Goal: Task Accomplishment & Management: Complete application form

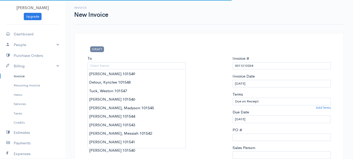
select select "[GEOGRAPHIC_DATA]"
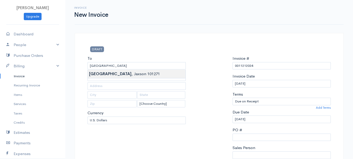
type input "[GEOGRAPHIC_DATA], Jaxson 101271"
type input "[STREET_ADDRESS]"
type input "[PERSON_NAME]"
type input "[US_STATE]"
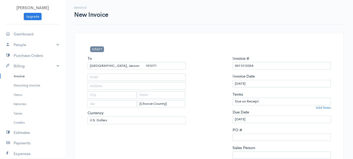
type input "04412"
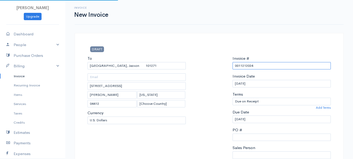
click at [246, 66] on input "0011212024" at bounding box center [281, 66] width 98 height 8
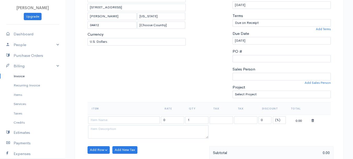
scroll to position [104, 0]
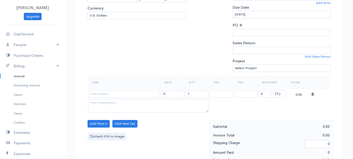
type input "[DATE]"
click at [274, 95] on select "(%) Flat" at bounding box center [279, 94] width 13 height 8
select select "2"
click at [273, 90] on select "(%) Flat" at bounding box center [279, 94] width 13 height 8
click at [197, 93] on input "1" at bounding box center [196, 94] width 23 height 8
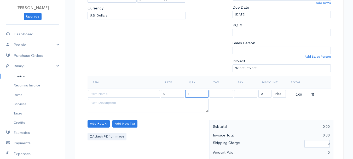
click at [197, 93] on input "1" at bounding box center [196, 94] width 23 height 8
type input "3"
click at [136, 94] on input at bounding box center [124, 94] width 72 height 8
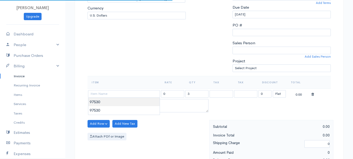
type input "97530"
type input "60.00"
click at [136, 104] on body "[PERSON_NAME] Upgrade Dashboard People Clients Vendors Staff Users Purchase Ord…" at bounding box center [176, 121] width 353 height 451
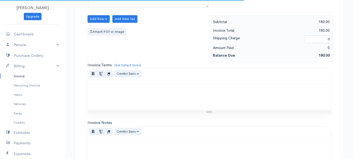
scroll to position [293, 0]
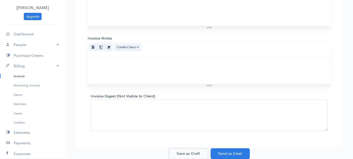
click at [185, 153] on button "Save as Draft" at bounding box center [188, 153] width 39 height 11
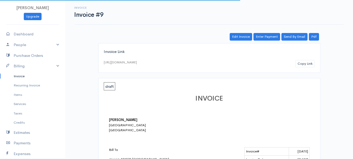
click at [19, 75] on link "Invoice" at bounding box center [32, 75] width 65 height 9
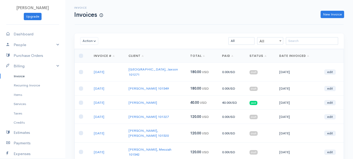
click at [222, 19] on div "Invoice Invoices New Invoice" at bounding box center [209, 12] width 269 height 25
click at [329, 14] on link "New Invoice" at bounding box center [332, 15] width 24 height 8
select select "[GEOGRAPHIC_DATA]"
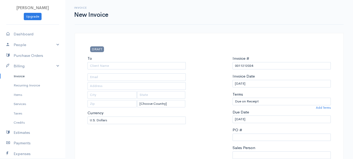
select select "USD"
click at [111, 65] on input "To" at bounding box center [136, 66] width 98 height 8
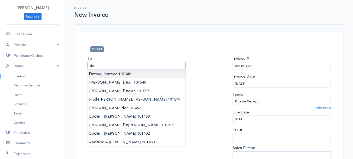
type input "Detour, Kynzlee 101548"
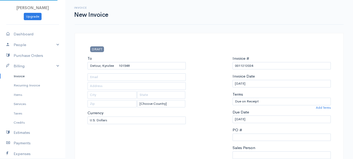
type input "[STREET_ADDRESS]"
type input "[GEOGRAPHIC_DATA]"
type input "[US_STATE]"
type input "04401"
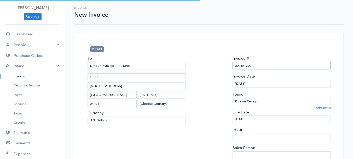
click at [237, 64] on input "0011212024" at bounding box center [281, 66] width 98 height 8
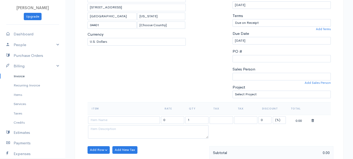
type input "[DATE]"
click at [278, 119] on select "(%) Flat" at bounding box center [279, 120] width 13 height 8
select select "2"
click at [273, 116] on select "(%) Flat" at bounding box center [279, 120] width 13 height 8
click at [195, 122] on input "1" at bounding box center [196, 120] width 23 height 8
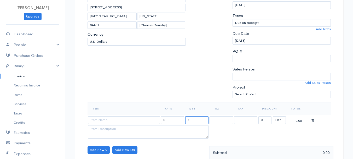
click at [195, 121] on input "1" at bounding box center [196, 120] width 23 height 8
type input "3"
click at [143, 120] on input at bounding box center [124, 120] width 72 height 8
type input "97530"
type input "60.00"
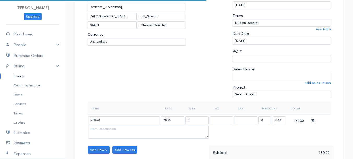
click at [148, 128] on body "[PERSON_NAME] Upgrade Dashboard People Clients Vendors Staff Users Purchase Ord…" at bounding box center [176, 147] width 353 height 451
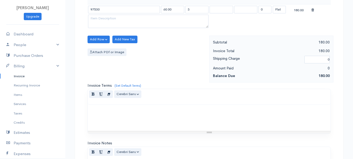
scroll to position [293, 0]
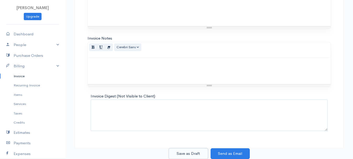
click at [180, 151] on button "Save as Draft" at bounding box center [188, 153] width 39 height 11
